Goal: Information Seeking & Learning: Learn about a topic

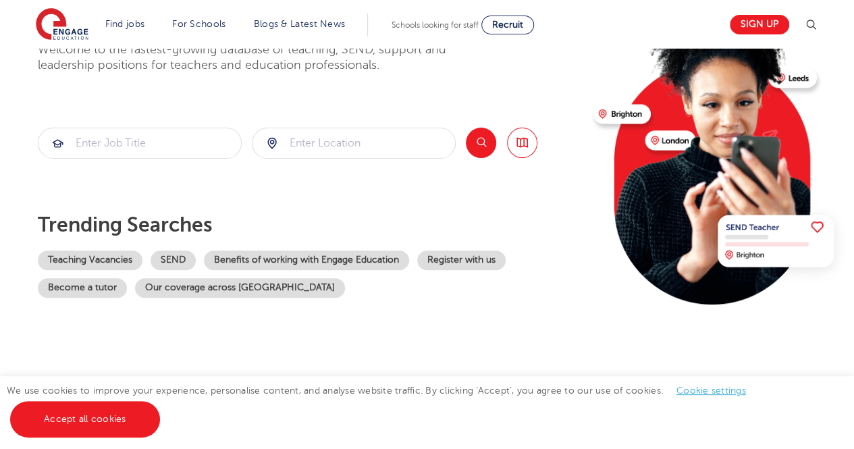
scroll to position [135, 0]
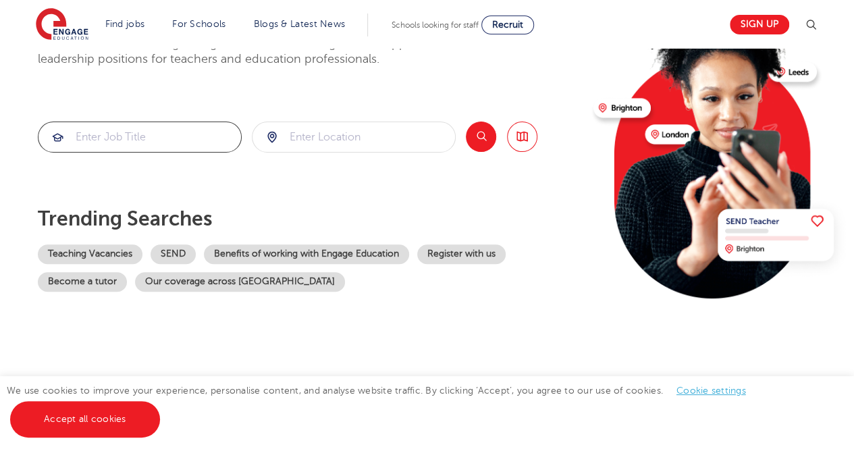
click at [109, 142] on input "search" at bounding box center [139, 137] width 203 height 30
type input "Field Hockey"
click at [323, 137] on input "search" at bounding box center [354, 137] width 203 height 30
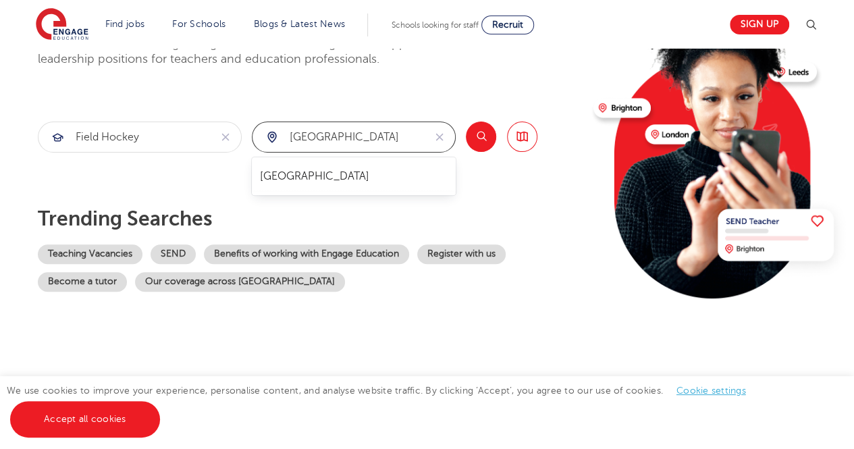
type input "[GEOGRAPHIC_DATA]"
click button "Submit" at bounding box center [0, 0] width 0 height 0
